Goal: Information Seeking & Learning: Learn about a topic

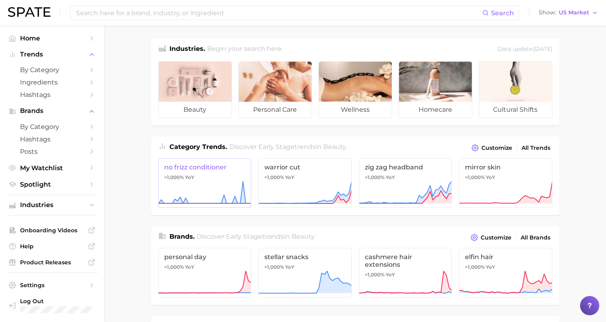
click at [211, 167] on span "no frizz conditioner" at bounding box center [204, 168] width 81 height 8
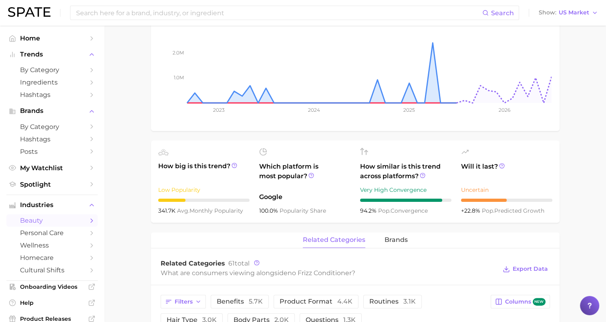
scroll to position [165, 0]
click at [382, 239] on div "related categories brands" at bounding box center [355, 241] width 409 height 16
click at [385, 240] on span "brands" at bounding box center [396, 240] width 23 height 7
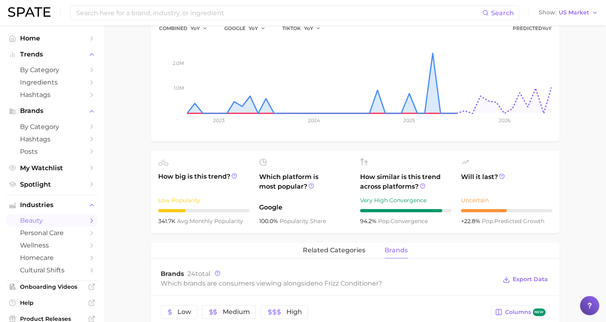
scroll to position [0, 0]
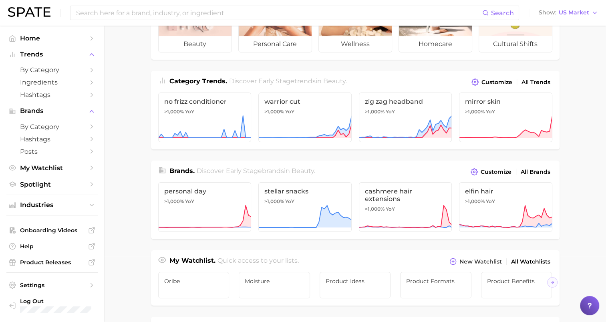
scroll to position [71, 0]
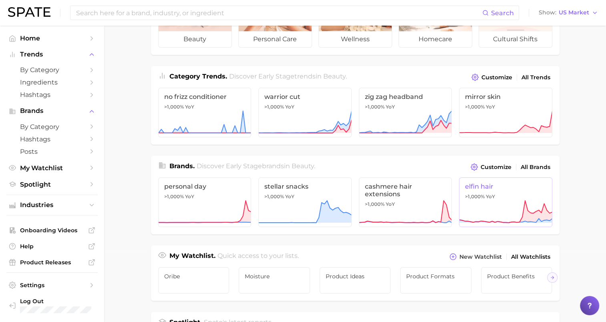
click at [486, 184] on span "elfin hair" at bounding box center [505, 187] width 81 height 8
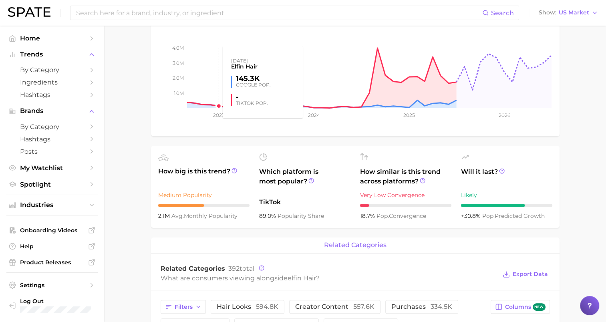
scroll to position [118, 0]
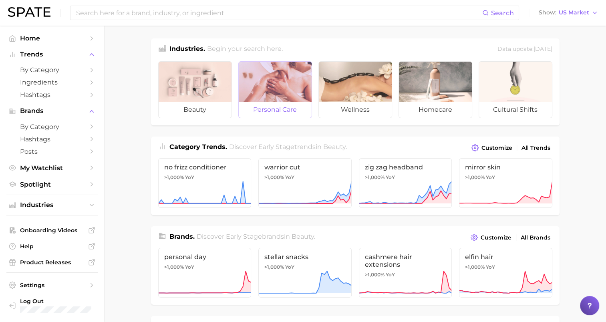
click at [273, 104] on span "personal care" at bounding box center [275, 110] width 73 height 16
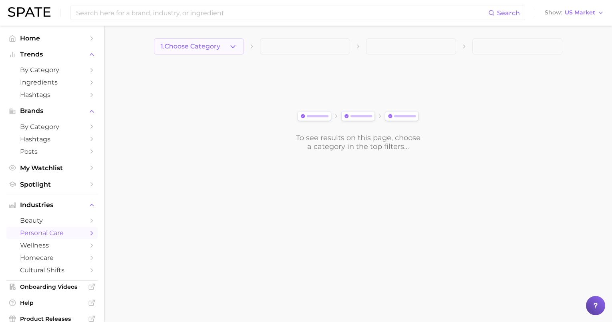
click at [232, 49] on icon "button" at bounding box center [233, 46] width 8 height 8
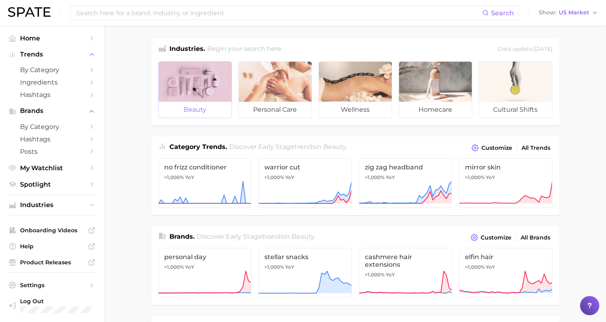
click at [206, 109] on span "beauty" at bounding box center [195, 110] width 73 height 16
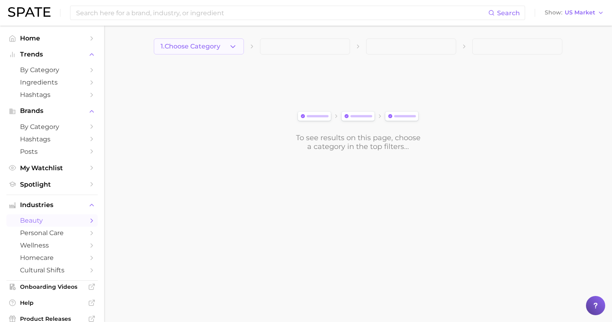
click at [212, 39] on button "1. Choose Category" at bounding box center [199, 46] width 90 height 16
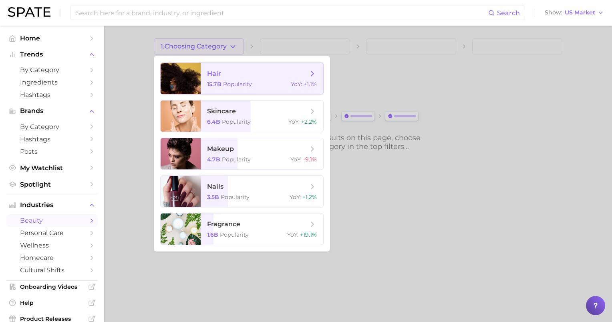
click at [250, 66] on span "hair 15.7b Popularity YoY : +1.1%" at bounding box center [262, 78] width 123 height 31
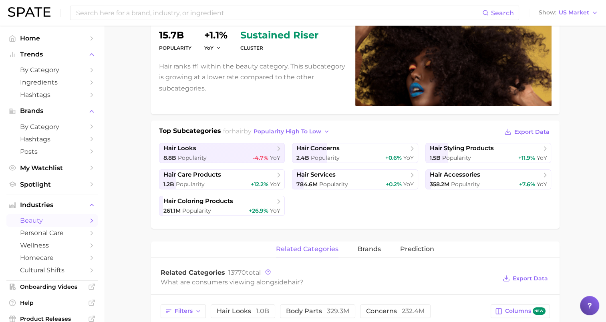
scroll to position [121, 0]
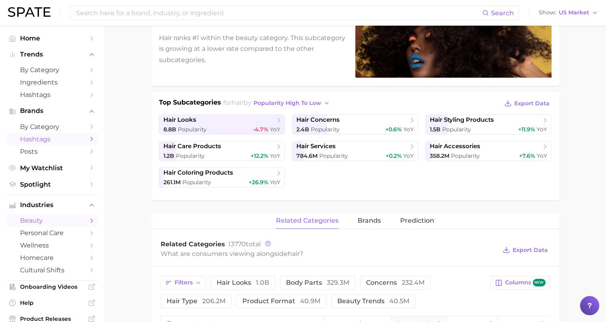
click at [50, 135] on span "Hashtags" at bounding box center [52, 139] width 64 height 8
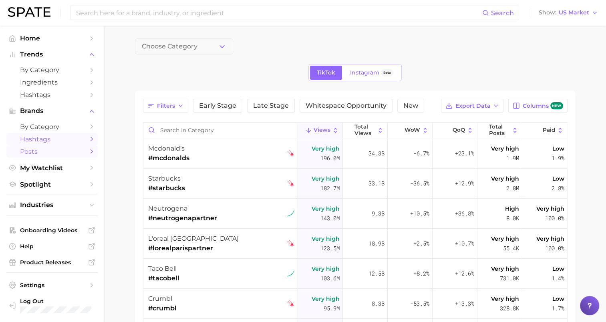
click at [53, 155] on span "Posts" at bounding box center [52, 152] width 64 height 8
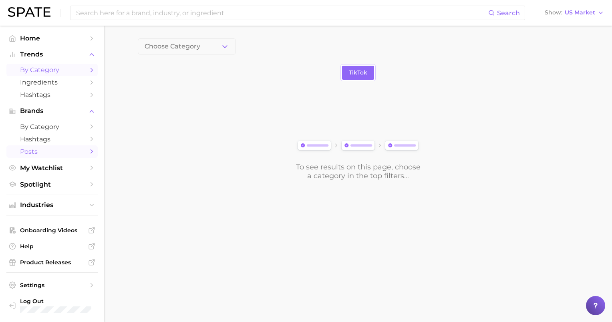
click at [51, 68] on span "by Category" at bounding box center [52, 70] width 64 height 8
click at [157, 43] on span "1. Choose Category" at bounding box center [175, 46] width 60 height 7
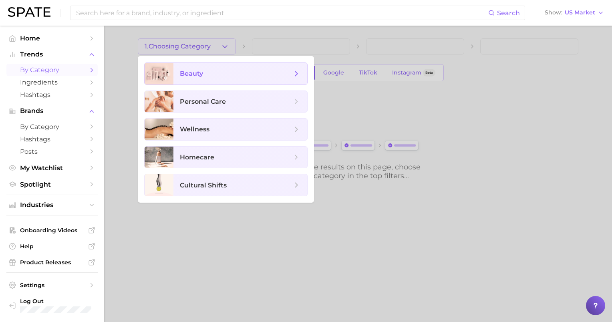
click at [216, 73] on span "beauty" at bounding box center [236, 73] width 112 height 9
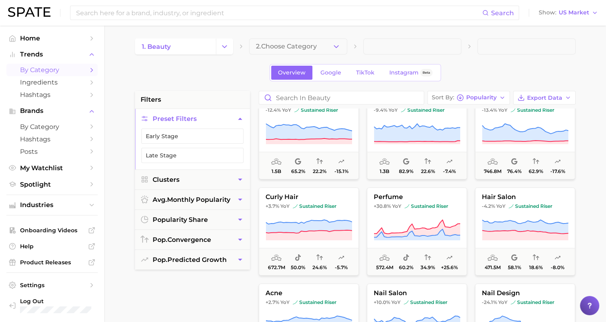
scroll to position [30, 0]
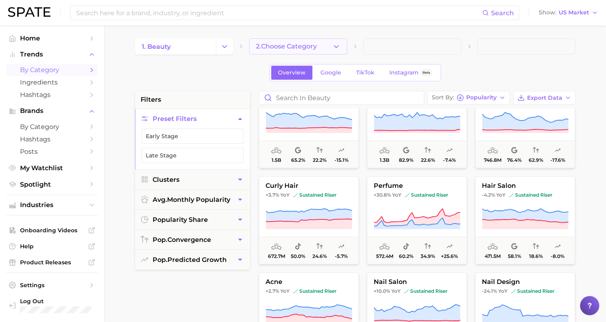
click at [320, 45] on button "2. Choose Category" at bounding box center [298, 46] width 98 height 16
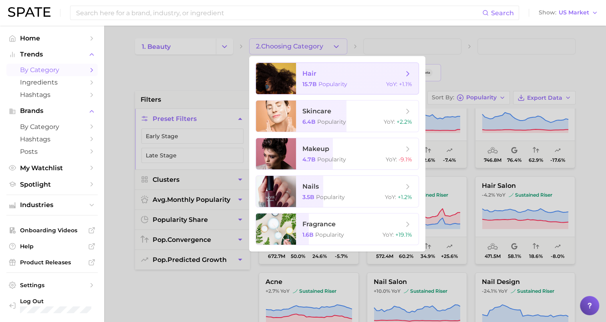
click at [319, 78] on span "hair 15.7b Popularity YoY : +1.1%" at bounding box center [357, 78] width 123 height 31
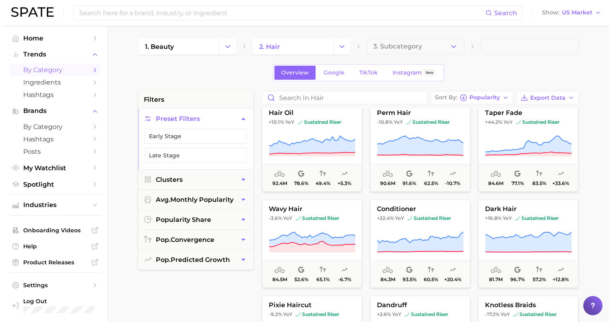
scroll to position [1168, 0]
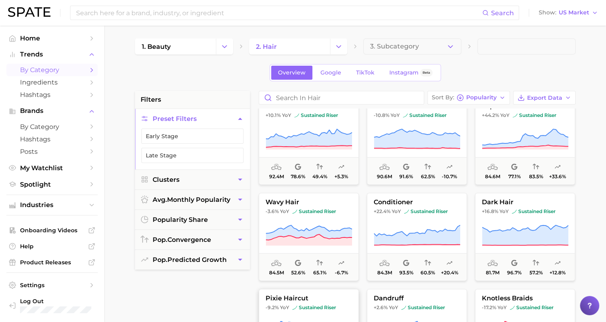
click at [305, 301] on span "pixie haircut" at bounding box center [308, 298] width 99 height 7
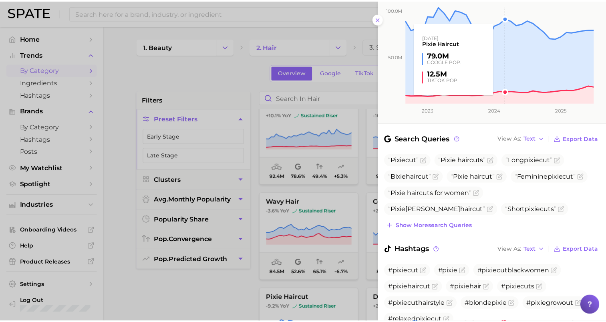
scroll to position [151, 0]
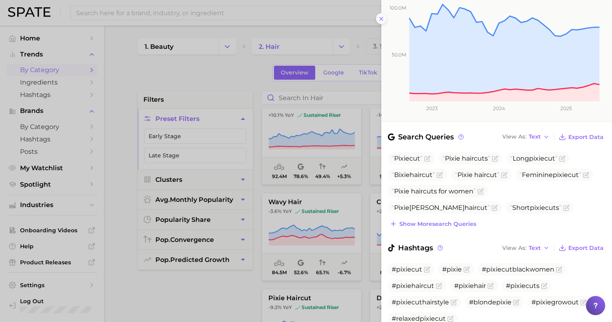
click at [378, 22] on button at bounding box center [381, 18] width 11 height 11
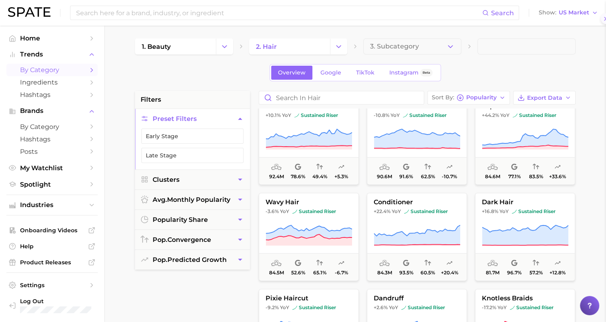
scroll to position [0, 0]
click at [55, 82] on span "Ingredients" at bounding box center [52, 83] width 64 height 8
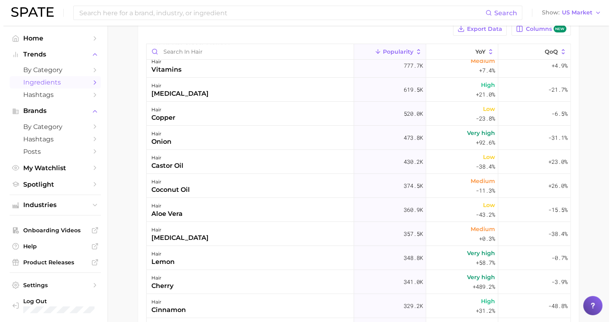
scroll to position [75, 0]
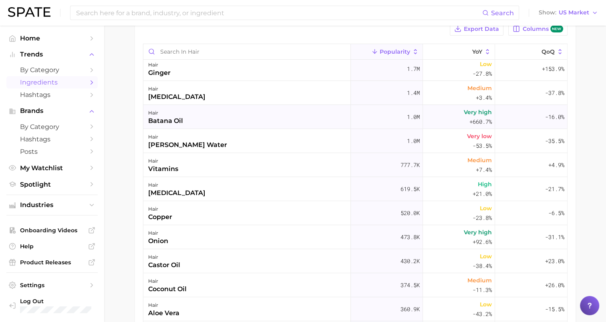
click at [188, 121] on div "hair batana oil" at bounding box center [247, 117] width 208 height 24
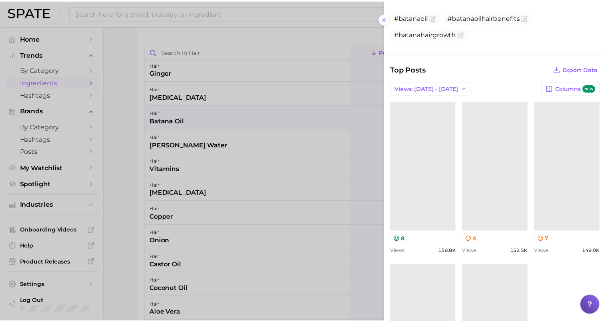
scroll to position [269, 0]
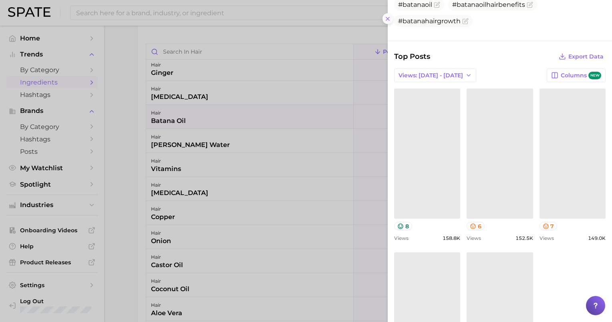
click at [388, 22] on button at bounding box center [388, 18] width 11 height 11
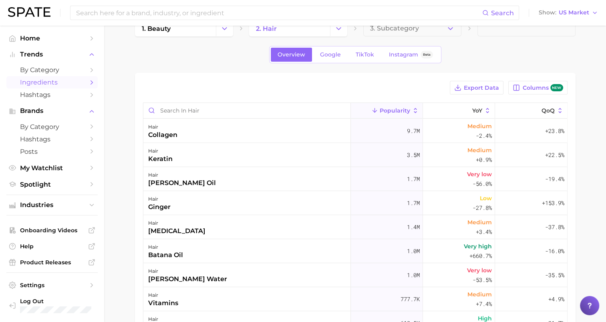
scroll to position [0, 0]
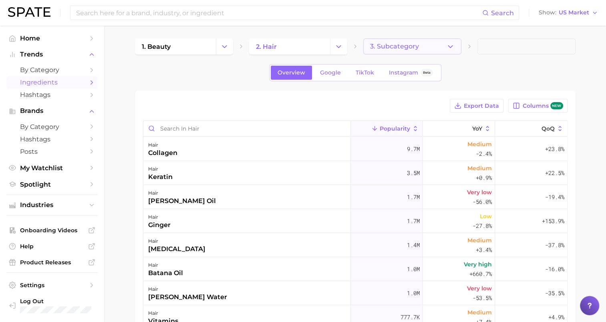
click at [400, 48] on span "3. Subcategory" at bounding box center [394, 46] width 49 height 7
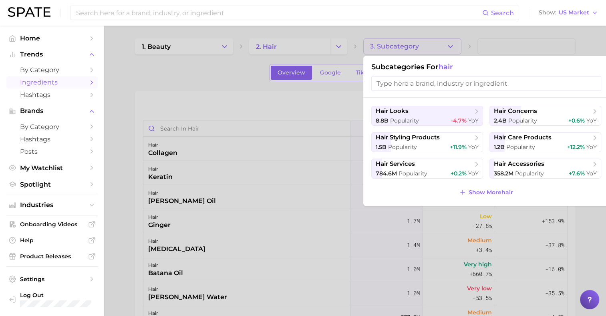
click at [248, 79] on div at bounding box center [303, 158] width 606 height 316
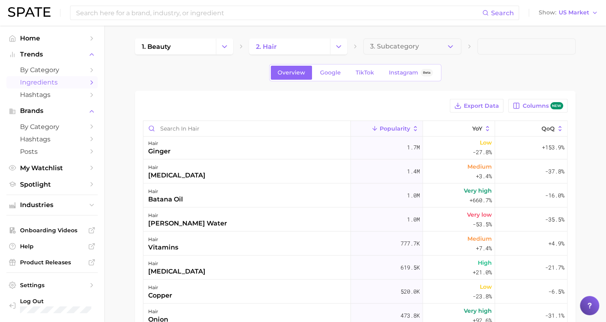
scroll to position [91, 0]
